Goal: Transaction & Acquisition: Download file/media

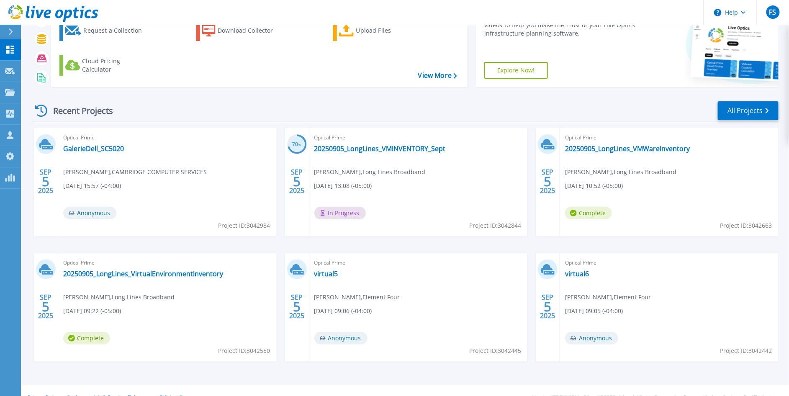
scroll to position [68, 0]
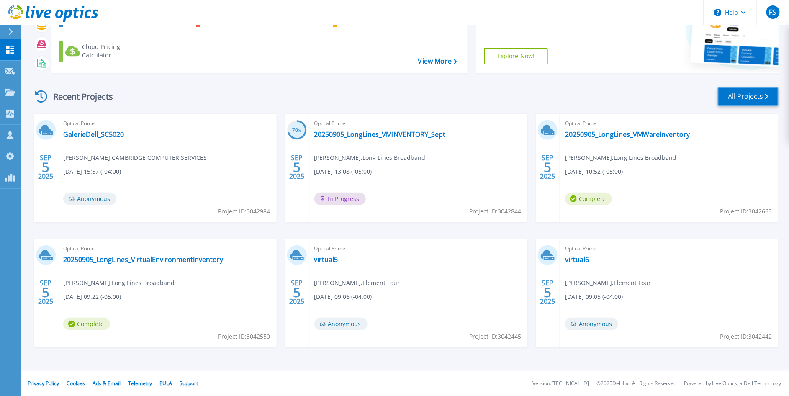
click at [703, 97] on link "All Projects" at bounding box center [748, 96] width 61 height 19
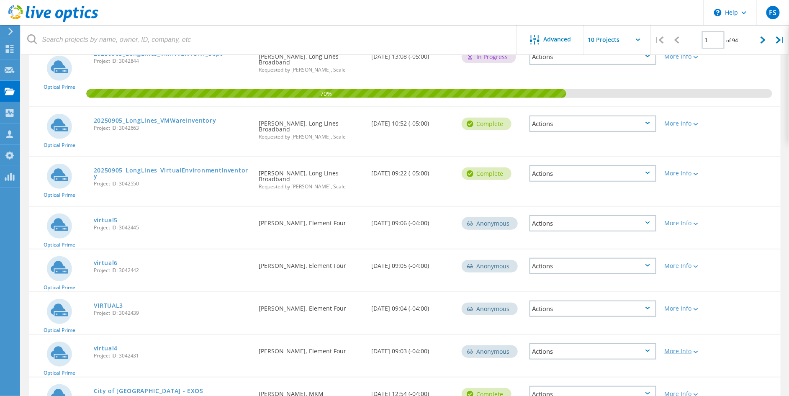
scroll to position [149, 0]
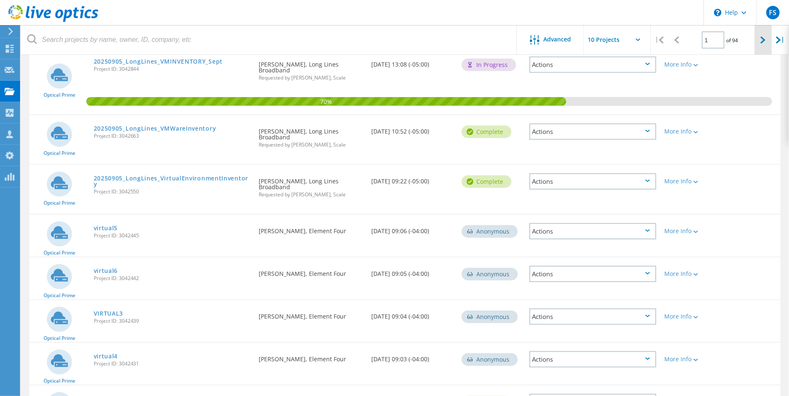
click at [762, 41] on icon at bounding box center [763, 39] width 5 height 7
type input "2"
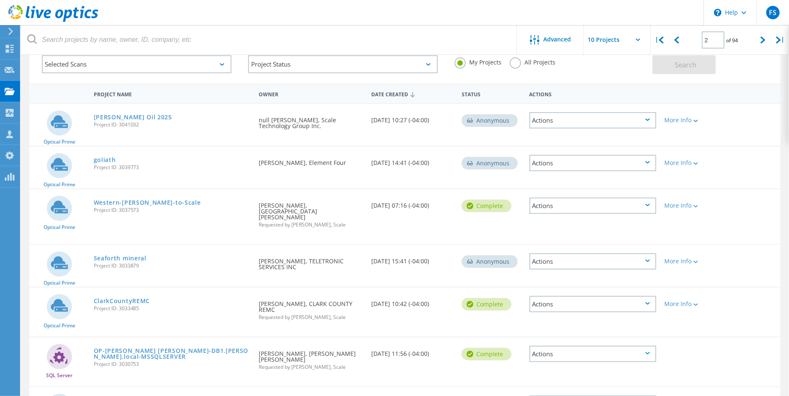
scroll to position [67, 0]
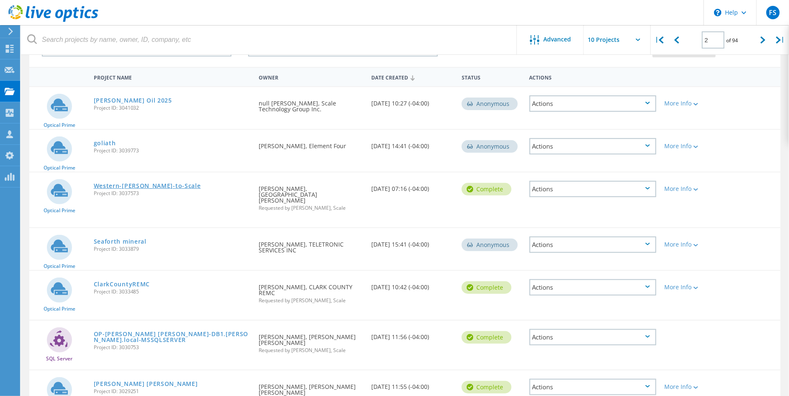
click at [152, 184] on link "Western-[PERSON_NAME]-to-Scale" at bounding box center [147, 186] width 107 height 6
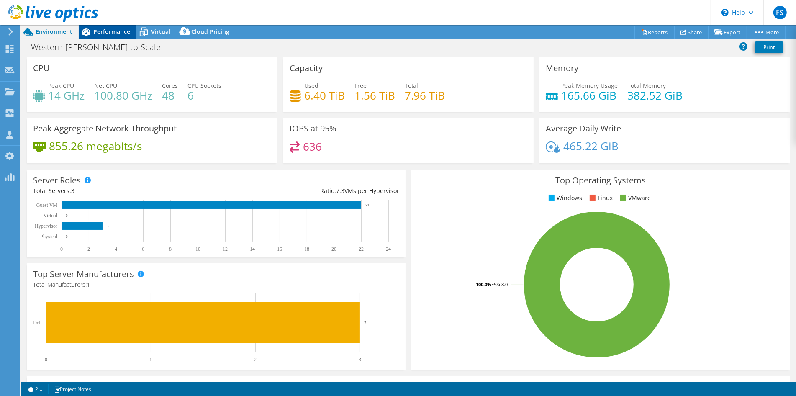
click at [114, 32] on span "Performance" at bounding box center [111, 32] width 37 height 8
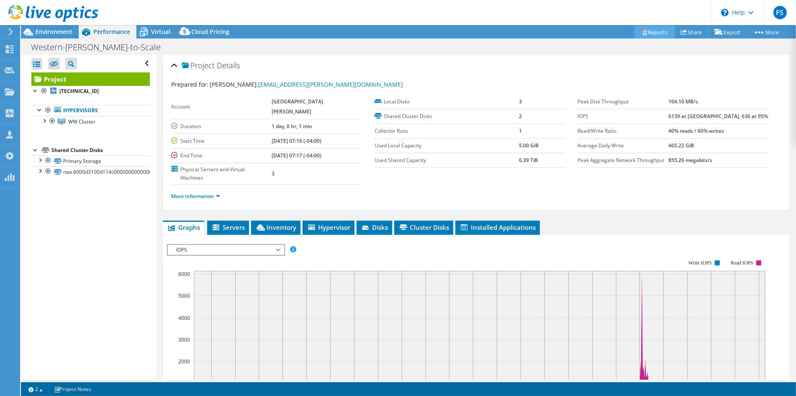
click at [649, 33] on link "Reports" at bounding box center [655, 32] width 40 height 13
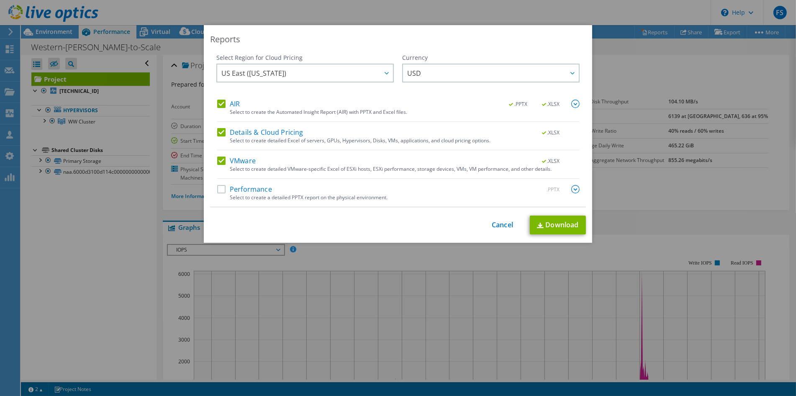
click at [217, 132] on label "Details & Cloud Pricing" at bounding box center [260, 132] width 86 height 8
click at [0, 0] on input "Details & Cloud Pricing" at bounding box center [0, 0] width 0 height 0
click at [553, 225] on link "Download" at bounding box center [558, 225] width 56 height 19
click at [496, 226] on link "Cancel" at bounding box center [502, 225] width 21 height 8
